Goal: Task Accomplishment & Management: Complete application form

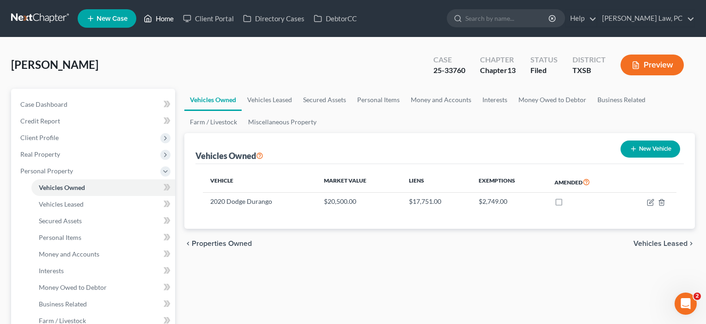
click at [164, 18] on link "Home" at bounding box center [158, 18] width 39 height 17
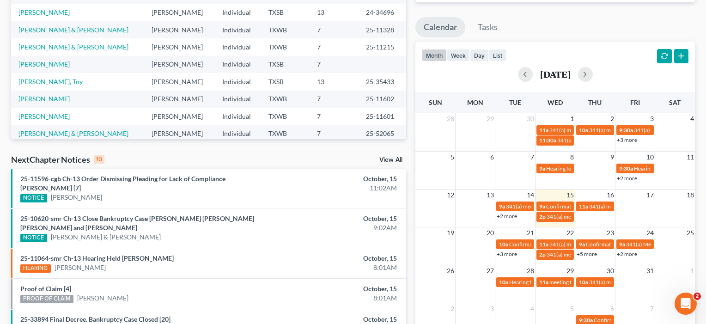
scroll to position [177, 0]
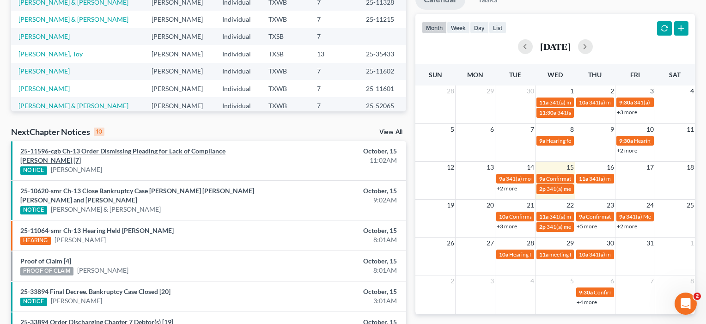
click at [143, 152] on link "25-11596-cgb Ch-13 Order Dismissing Pleading for Lack of Compliance [PERSON_NAM…" at bounding box center [122, 155] width 205 height 17
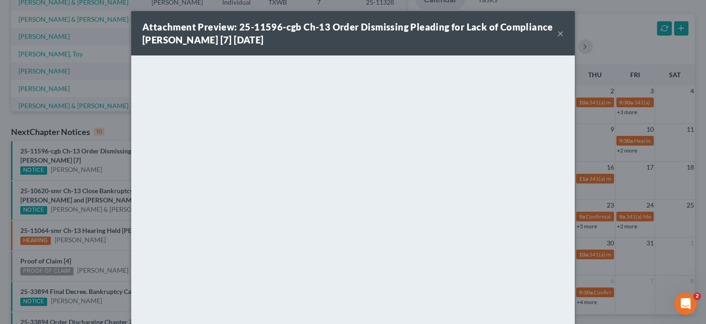
click at [560, 32] on button "×" at bounding box center [560, 33] width 6 height 11
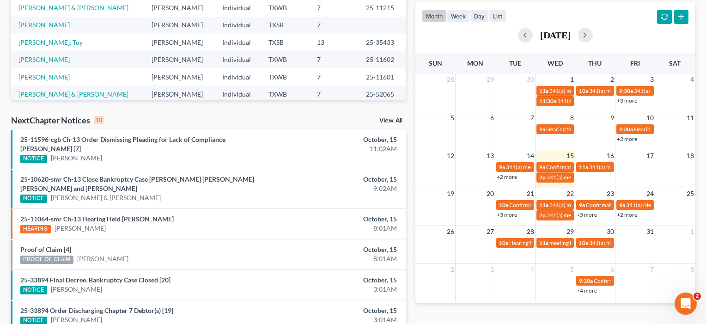
scroll to position [189, 0]
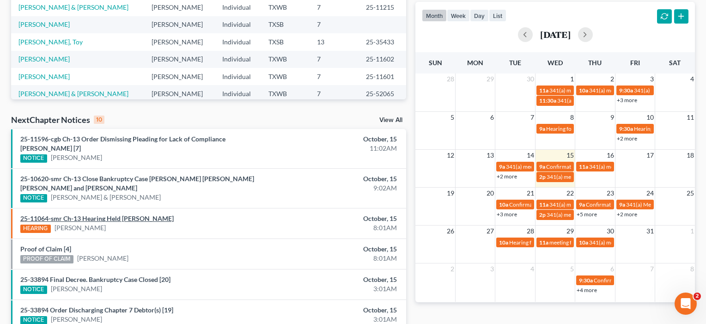
click at [146, 218] on link "25-11064-smr Ch-13 Hearing Held [PERSON_NAME]" at bounding box center [96, 218] width 153 height 8
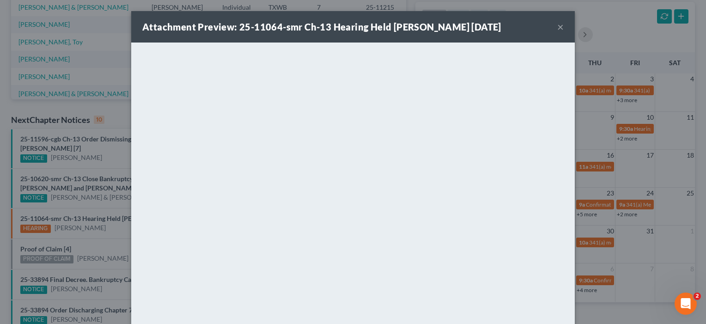
click at [563, 25] on button "×" at bounding box center [560, 26] width 6 height 11
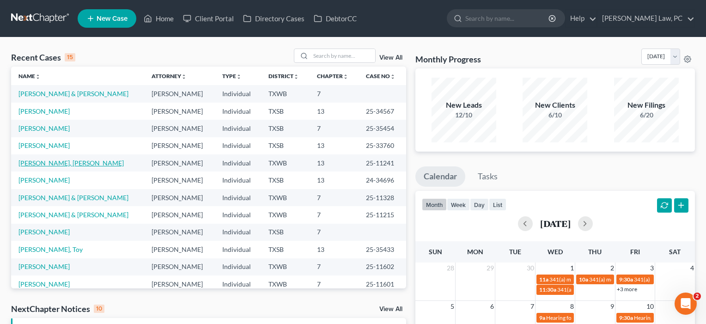
scroll to position [0, 0]
click at [318, 56] on input "search" at bounding box center [342, 55] width 65 height 13
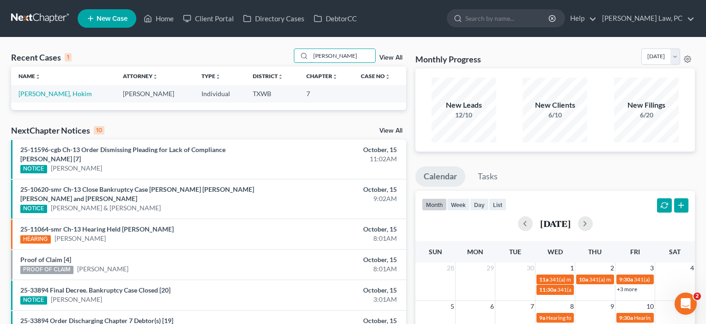
type input "[PERSON_NAME]"
drag, startPoint x: 61, startPoint y: 142, endPoint x: 60, endPoint y: 92, distance: 49.9
click at [60, 92] on link "[PERSON_NAME], Hokim" at bounding box center [54, 94] width 73 height 8
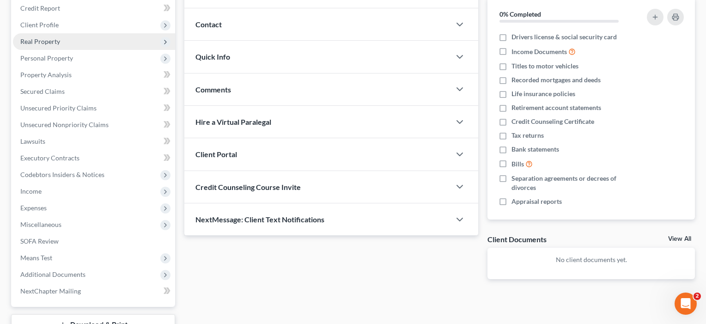
scroll to position [157, 0]
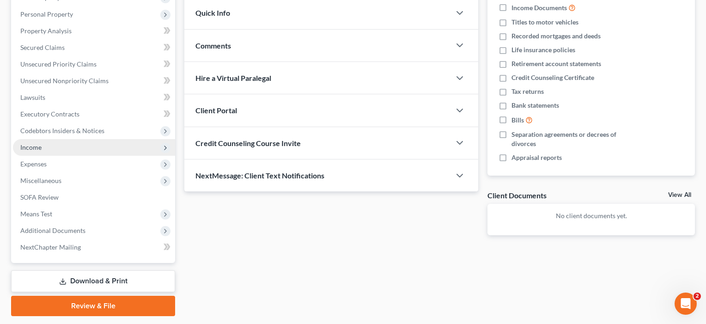
click at [35, 146] on span "Income" at bounding box center [30, 147] width 21 height 8
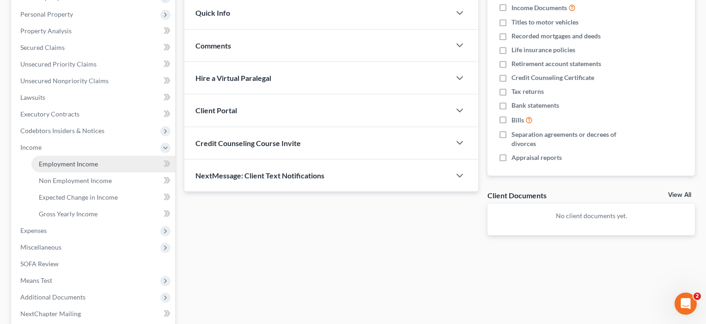
click at [55, 166] on span "Employment Income" at bounding box center [68, 164] width 59 height 8
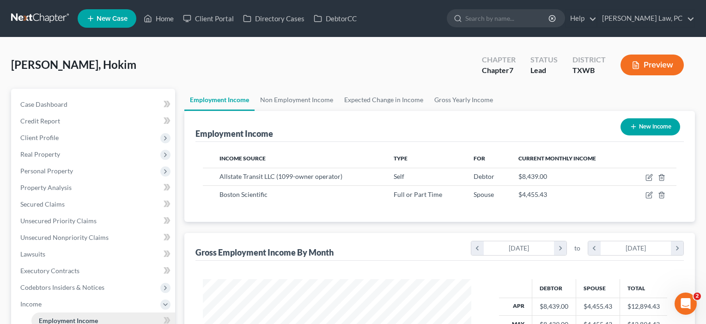
scroll to position [165, 287]
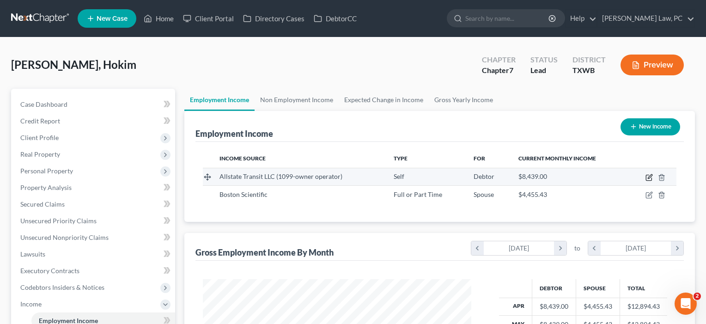
click at [647, 176] on icon "button" at bounding box center [648, 177] width 7 height 7
select select "1"
select select "0"
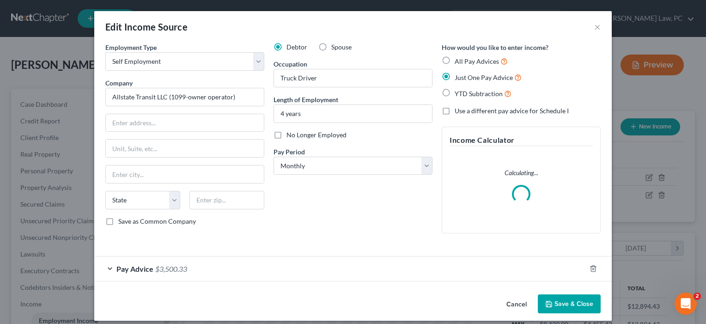
click at [430, 273] on div "Pay Advice $3,500.33" at bounding box center [340, 268] width 492 height 24
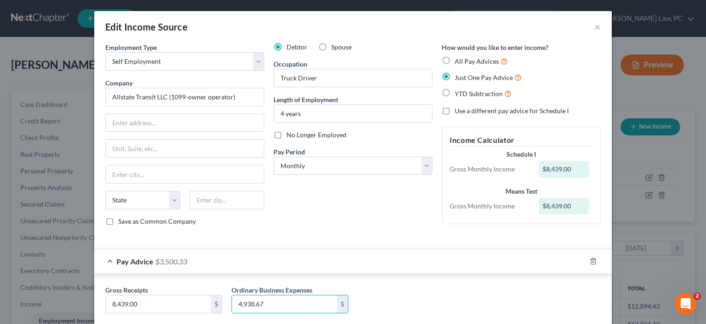
drag, startPoint x: 282, startPoint y: 302, endPoint x: 224, endPoint y: 302, distance: 58.7
type input "6,413.15"
click at [325, 227] on div "Debtor Spouse Occupation Truck Driver Length of Employment 4 years No Longer Em…" at bounding box center [353, 138] width 168 height 191
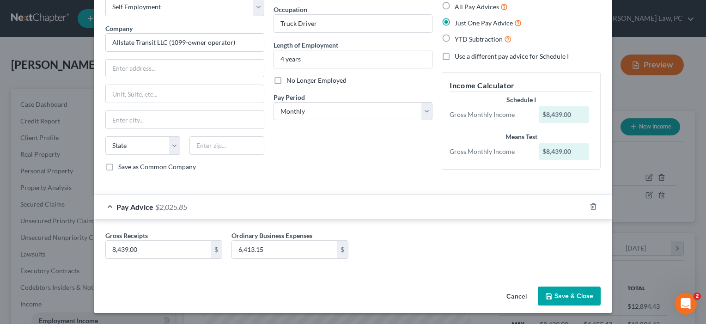
scroll to position [55, 0]
click at [577, 297] on button "Save & Close" at bounding box center [569, 295] width 63 height 19
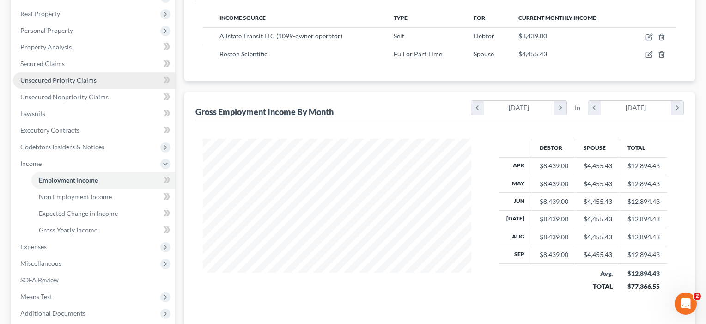
scroll to position [145, 0]
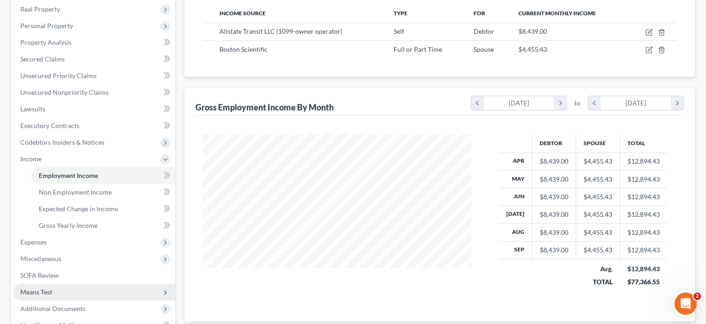
click at [42, 292] on span "Means Test" at bounding box center [36, 292] width 32 height 8
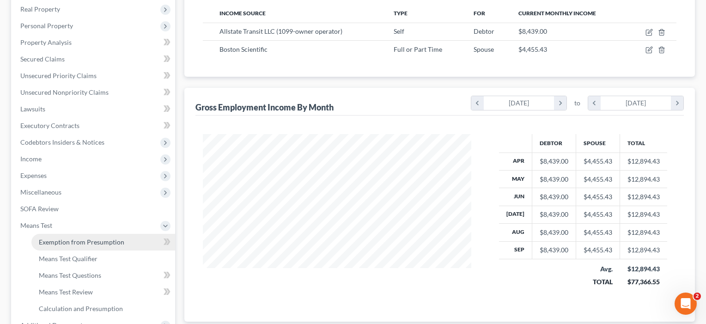
click at [67, 243] on span "Exemption from Presumption" at bounding box center [81, 242] width 85 height 8
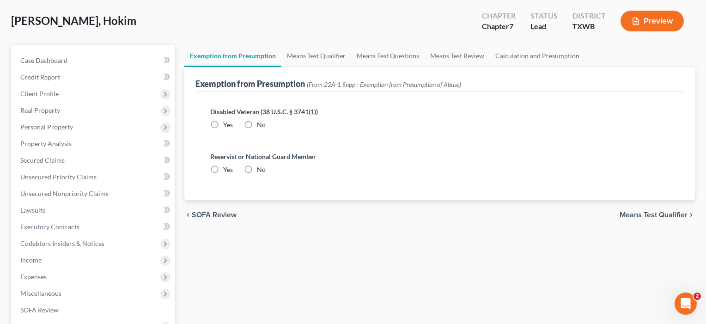
radio input "true"
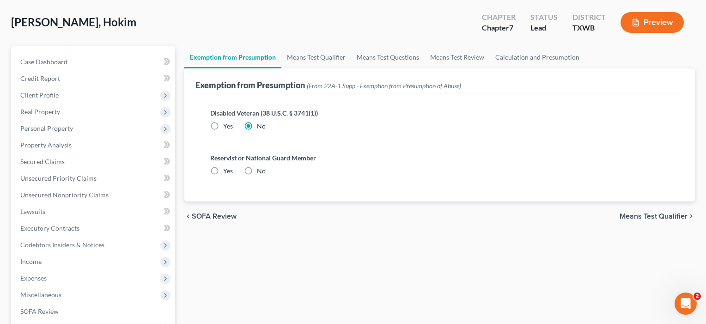
radio input "true"
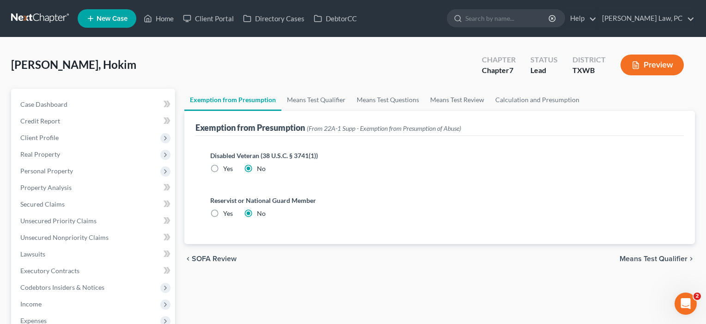
click at [655, 262] on span "Means Test Qualifier" at bounding box center [654, 258] width 68 height 7
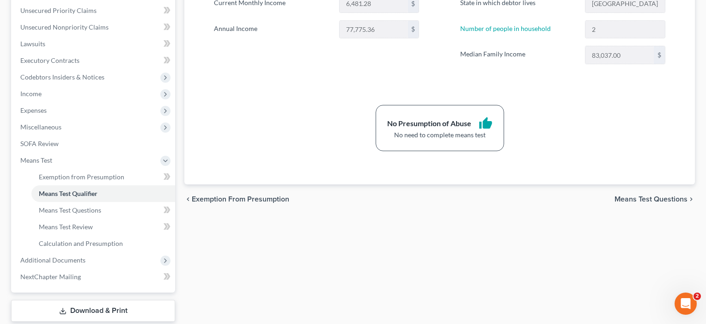
scroll to position [131, 0]
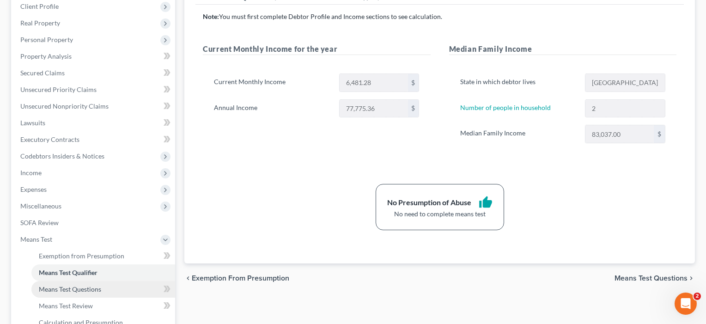
click at [68, 290] on span "Means Test Questions" at bounding box center [70, 289] width 62 height 8
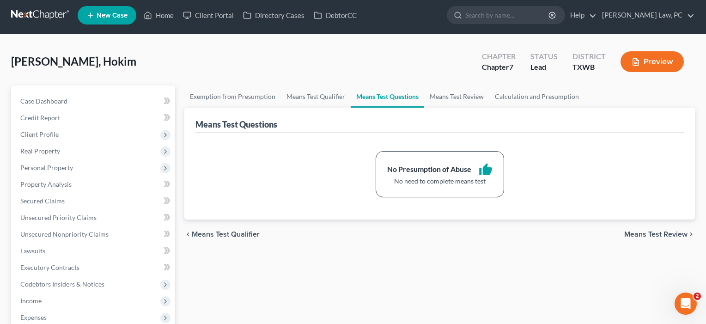
scroll to position [2, 0]
